Goal: Task Accomplishment & Management: Manage account settings

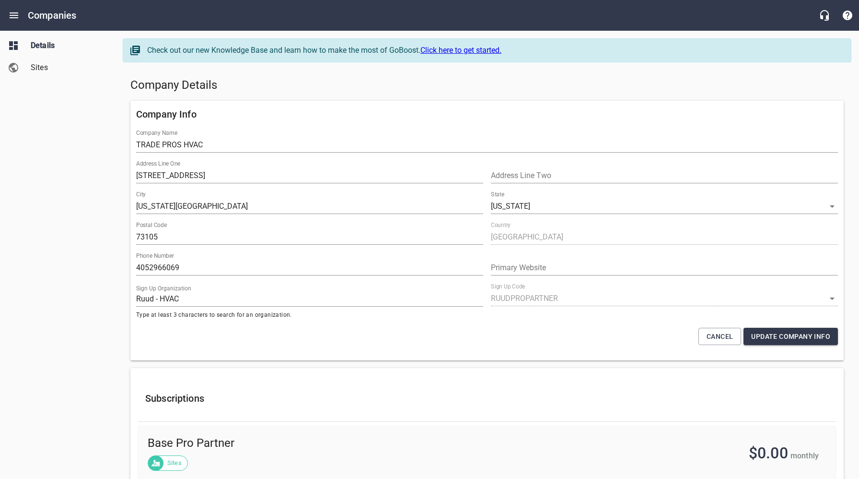
select select "[US_STATE]"
select select "63"
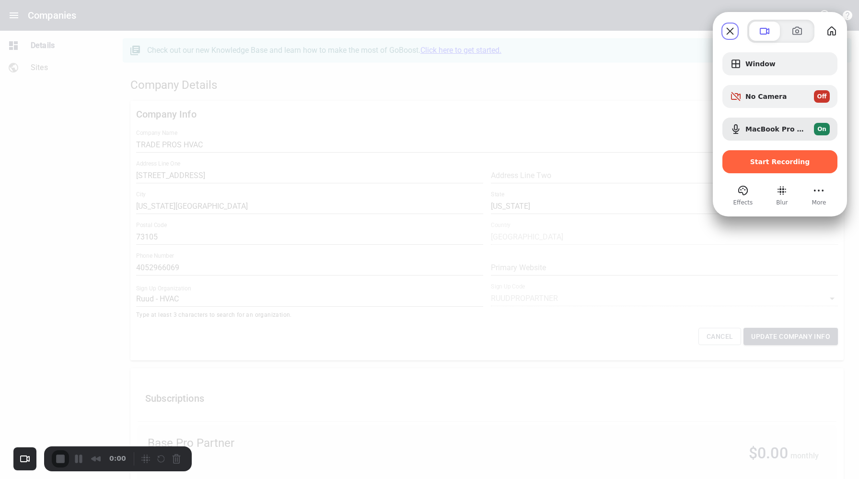
click at [766, 164] on span "Start Recording" at bounding box center [780, 162] width 60 height 8
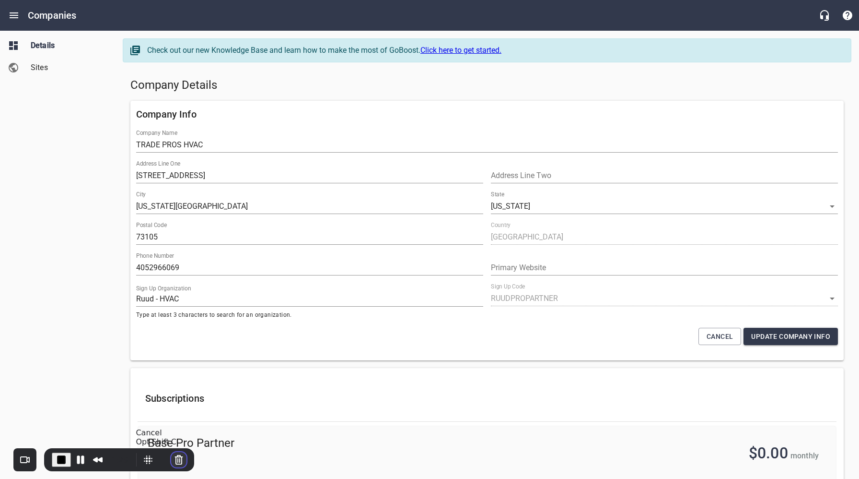
click at [176, 459] on button "Cancel Recording" at bounding box center [178, 459] width 15 height 15
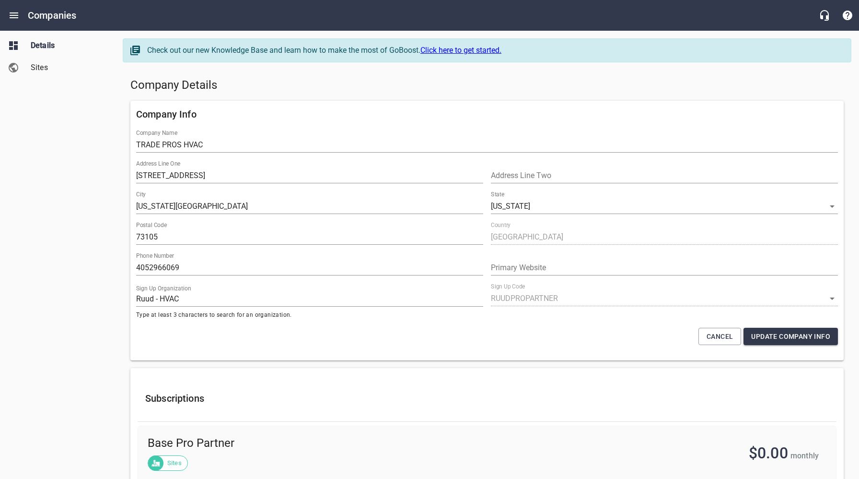
drag, startPoint x: 553, startPoint y: 94, endPoint x: 669, endPoint y: 21, distance: 137.0
click at [553, 94] on div "Company Details" at bounding box center [487, 85] width 721 height 23
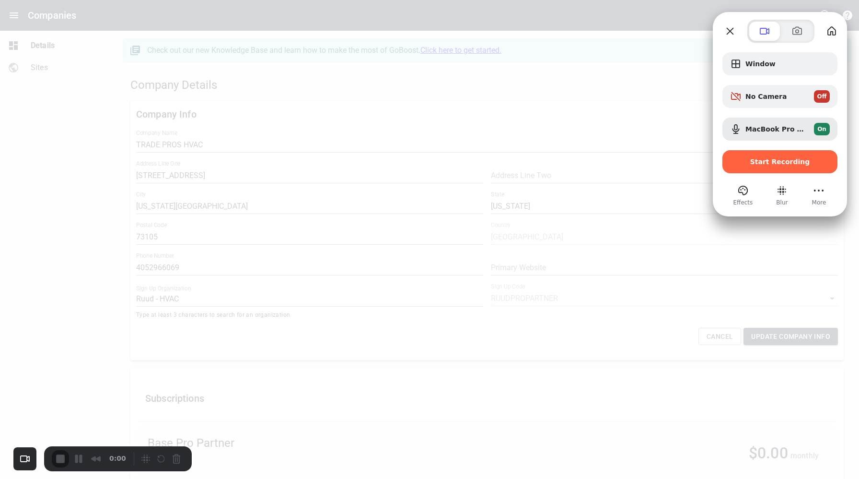
click at [751, 157] on div "Start Recording" at bounding box center [780, 161] width 115 height 23
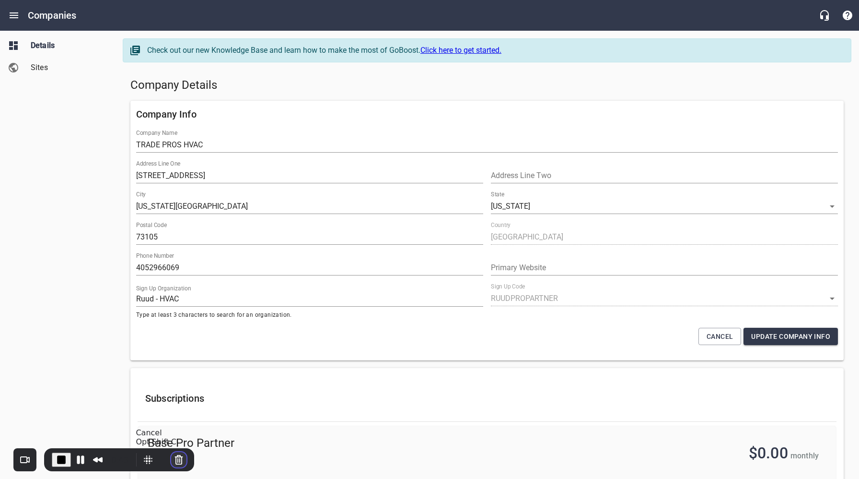
click at [179, 459] on button "Cancel Recording" at bounding box center [178, 459] width 15 height 15
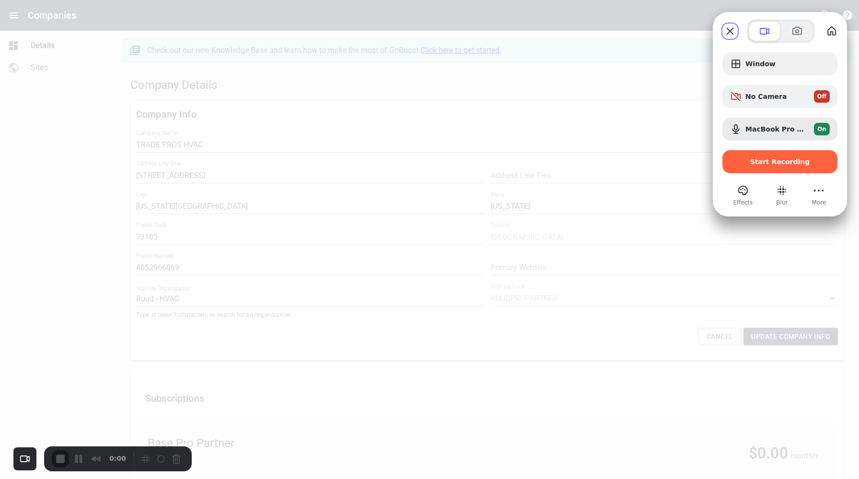
click at [764, 166] on div "Start Recording" at bounding box center [780, 161] width 115 height 23
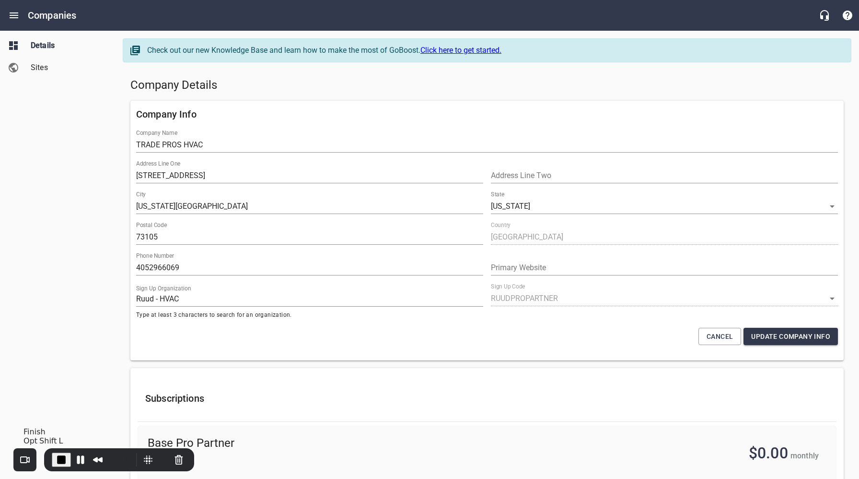
click at [60, 458] on span "End Recording" at bounding box center [62, 460] width 12 height 12
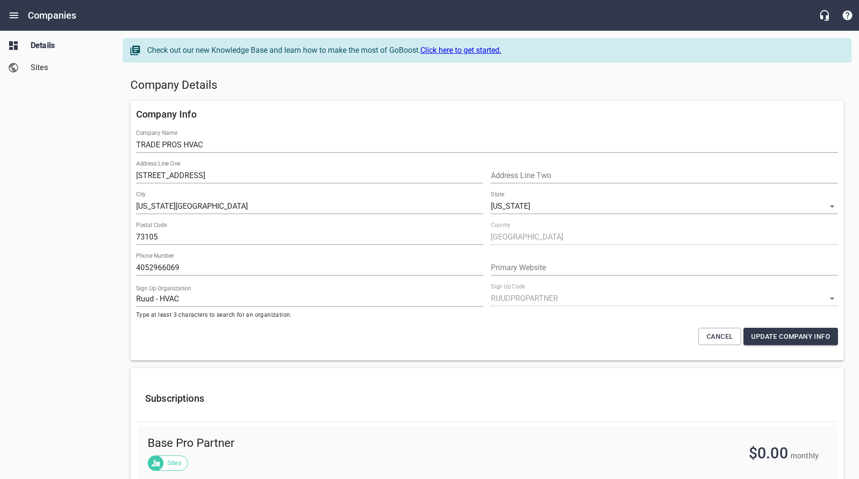
click at [281, 82] on h5 "Company Details" at bounding box center [487, 85] width 714 height 15
click at [344, 80] on h5 "Company Details" at bounding box center [487, 85] width 714 height 15
click at [13, 13] on icon "Open drawer" at bounding box center [14, 16] width 12 height 12
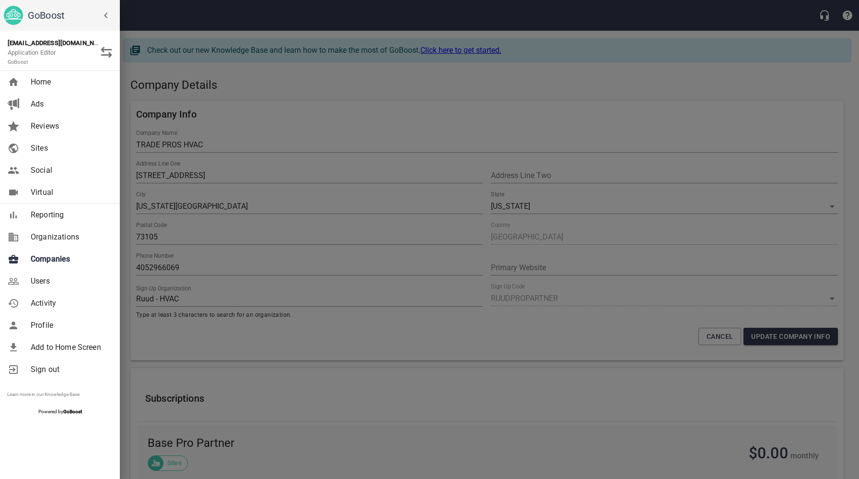
click at [54, 261] on span "Companies" at bounding box center [70, 259] width 78 height 12
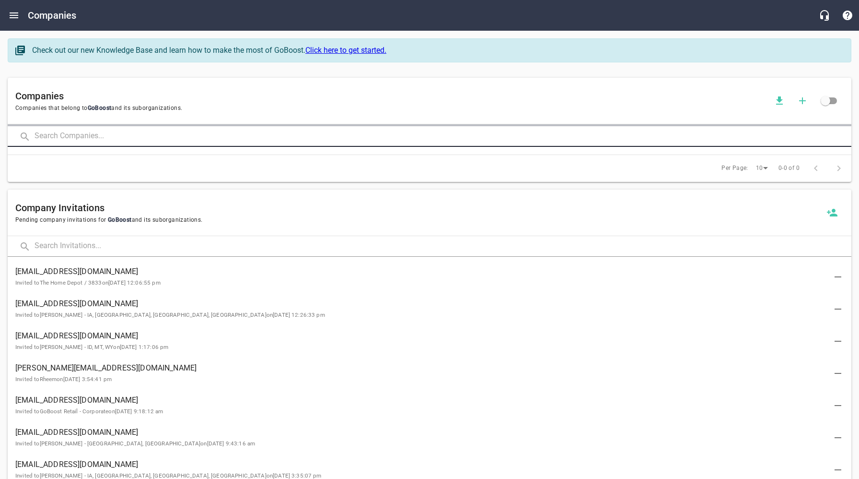
click at [158, 137] on input "text" at bounding box center [443, 136] width 817 height 21
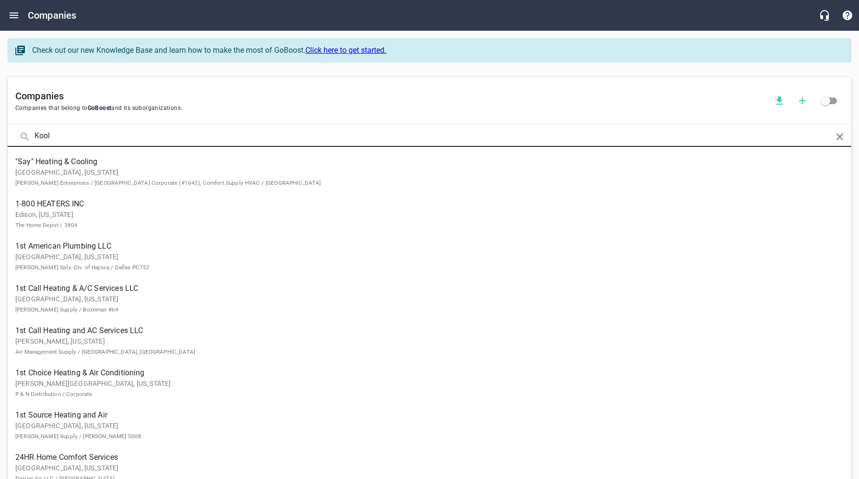
type input "Kool"
click button at bounding box center [0, 0] width 0 height 0
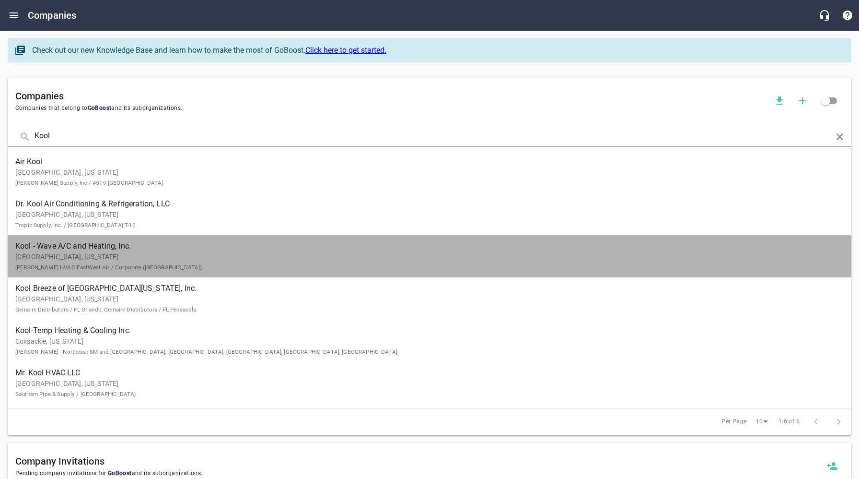
click at [70, 252] on p "[GEOGRAPHIC_DATA], [US_STATE] [PERSON_NAME] HVAC EastWest Air / Corporate ([GEO…" at bounding box center [421, 262] width 813 height 20
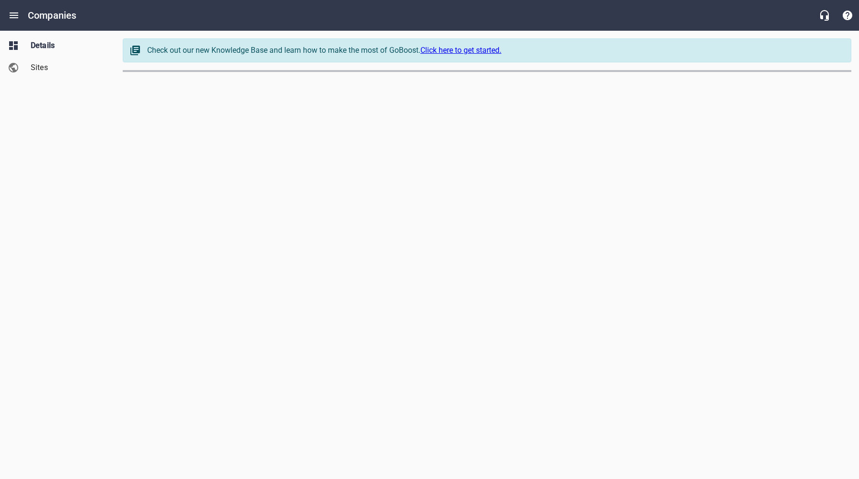
select select "[US_STATE]"
select select "63"
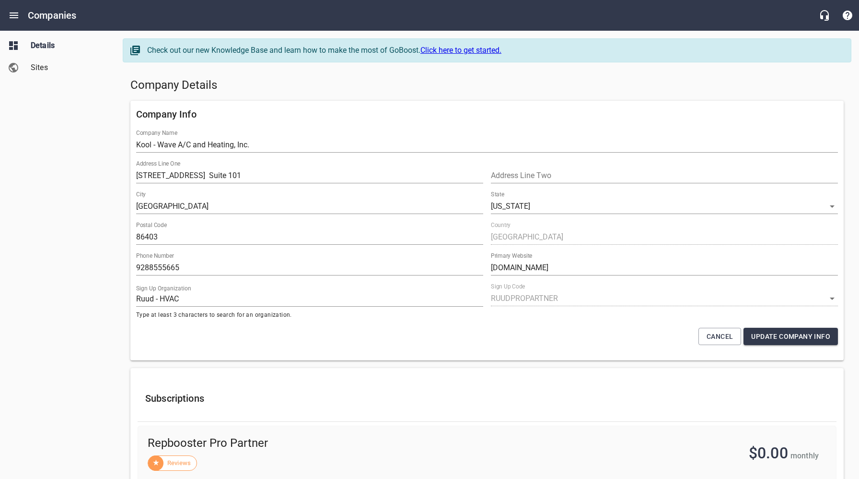
click at [74, 199] on div "Details Sites" at bounding box center [58, 239] width 116 height 479
click at [35, 69] on span "Sites" at bounding box center [67, 68] width 73 height 12
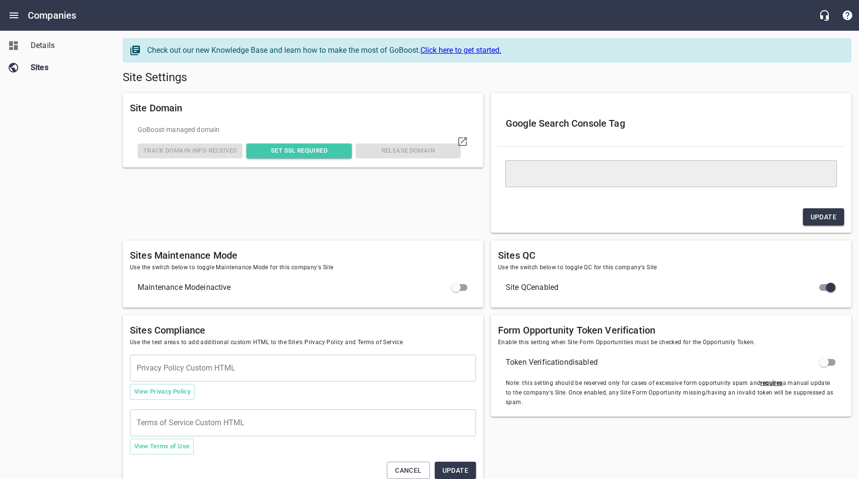
type textarea "<meta name="google-site-verification" content="A2jWDCoHPkO6zMQCnONbSWarjK9nwuak…"
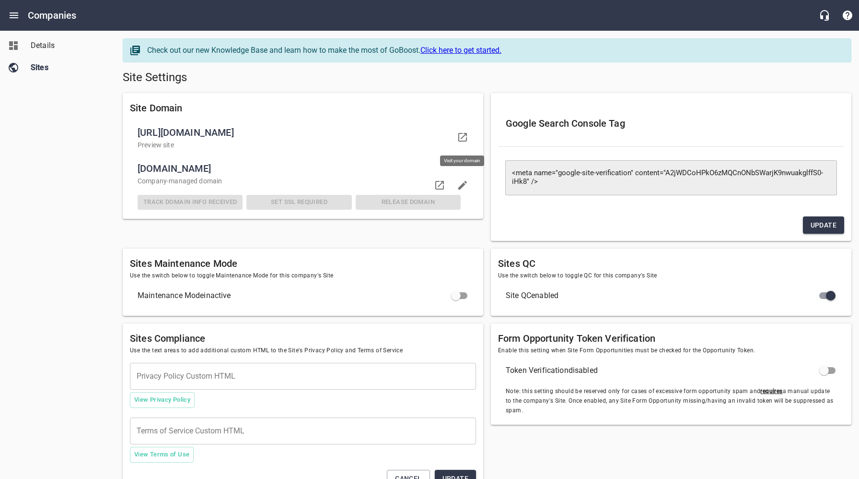
click at [460, 139] on icon at bounding box center [463, 137] width 12 height 12
click at [441, 183] on icon at bounding box center [439, 185] width 9 height 9
click at [439, 183] on icon at bounding box center [440, 185] width 12 height 12
